Goal: Task Accomplishment & Management: Use online tool/utility

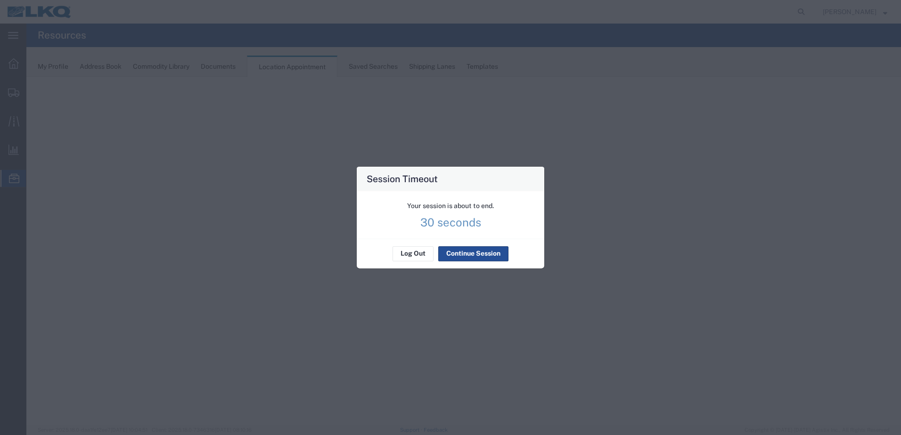
select select "28712"
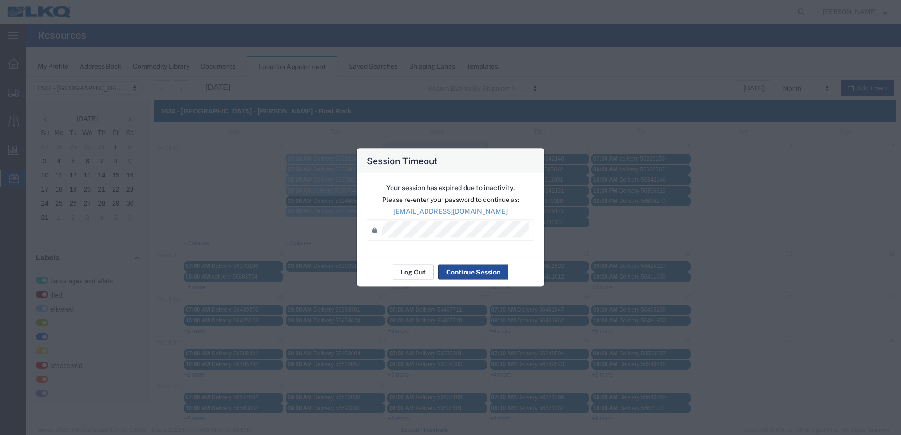
click at [113, 266] on button "Log Out" at bounding box center [60, 260] width 103 height 9
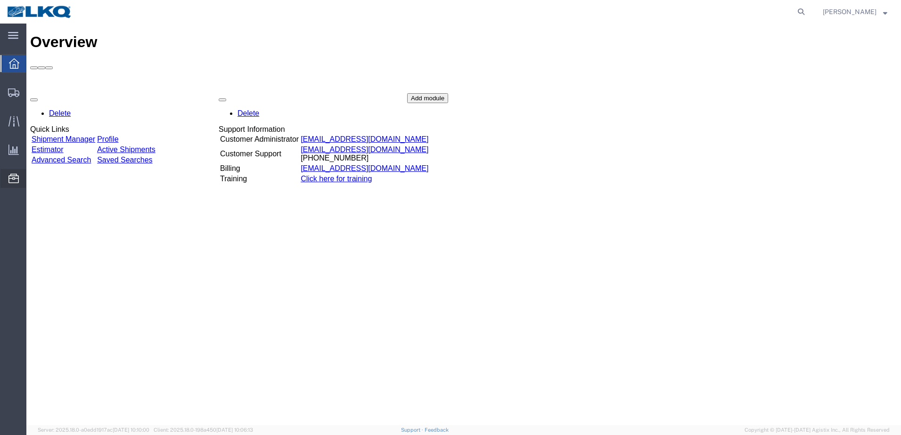
click at [0, 0] on span "Location Appointment" at bounding box center [0, 0] width 0 height 0
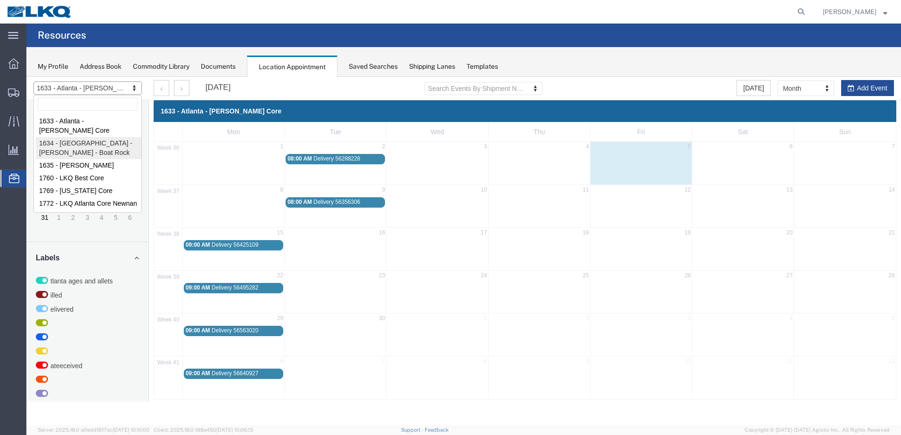
select select "28712"
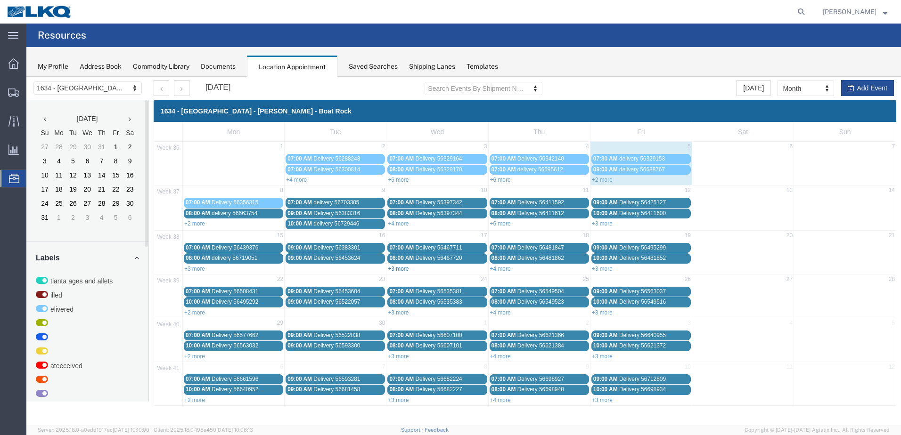
click at [396, 270] on link "+3 more" at bounding box center [398, 269] width 21 height 7
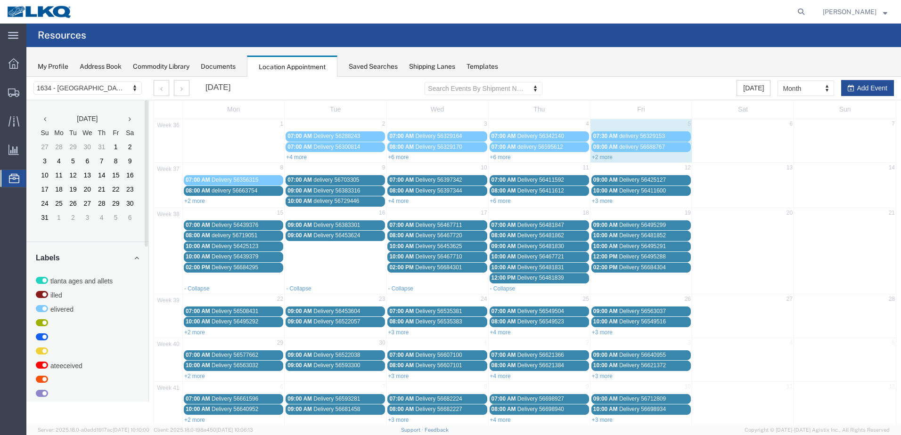
scroll to position [33, 0]
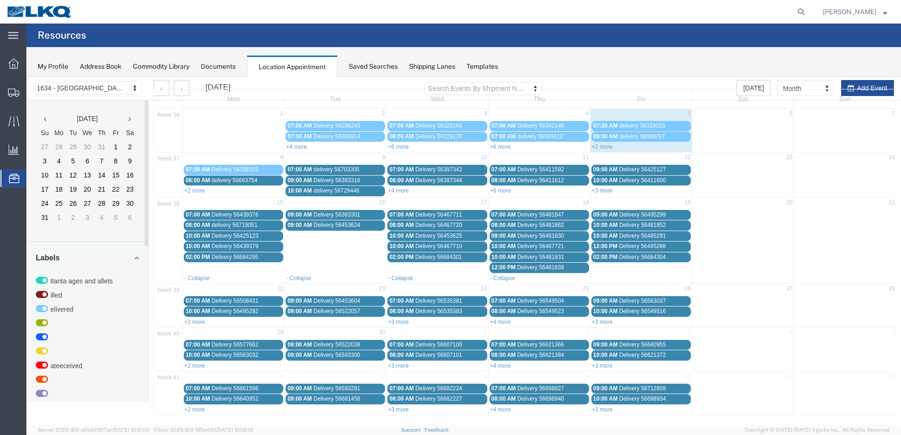
click at [604, 321] on link "+3 more" at bounding box center [602, 322] width 21 height 7
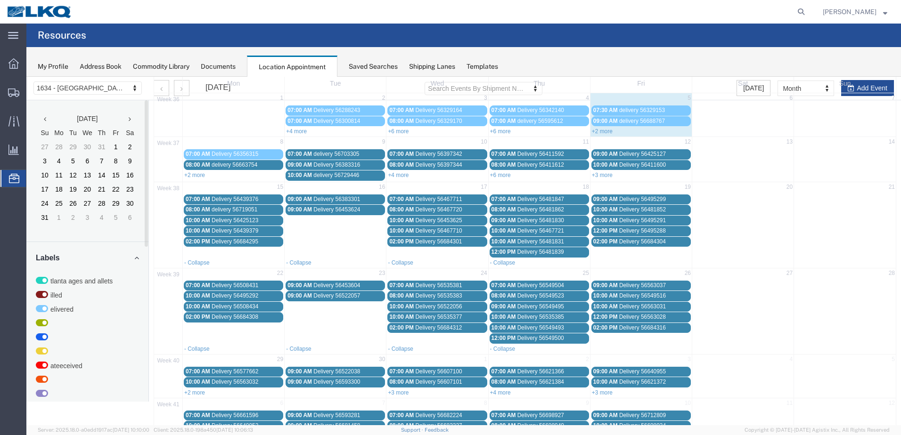
scroll to position [75, 0]
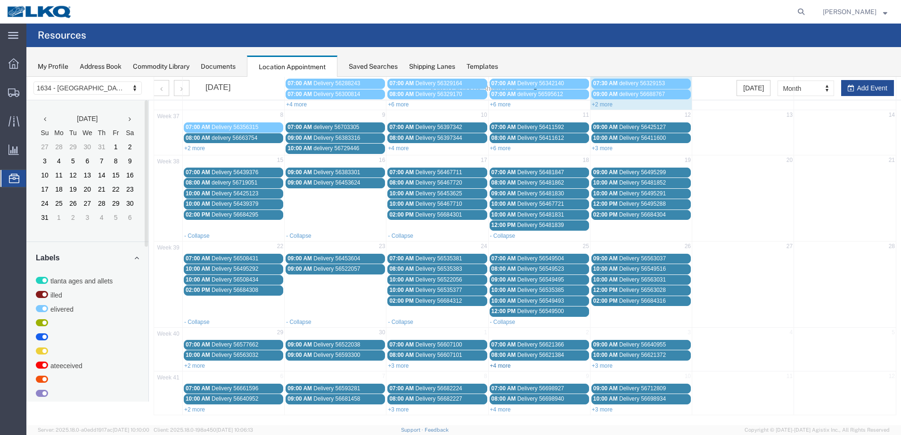
click at [503, 366] on link "+4 more" at bounding box center [500, 366] width 21 height 7
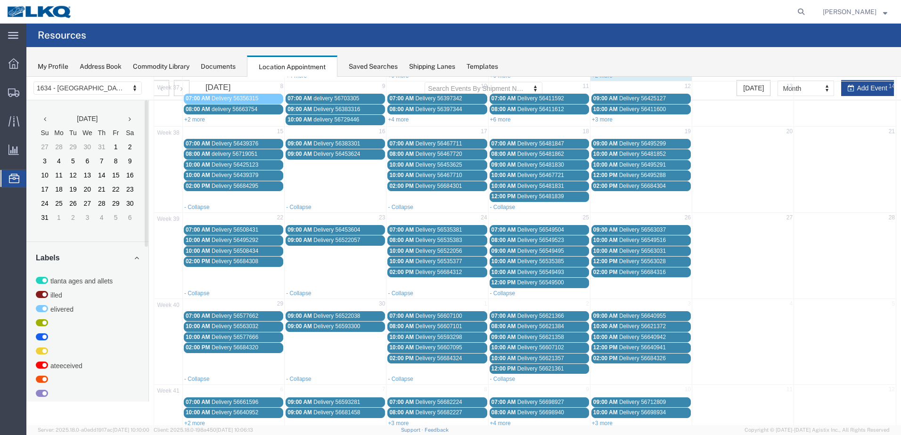
scroll to position [118, 0]
